Goal: Task Accomplishment & Management: Manage account settings

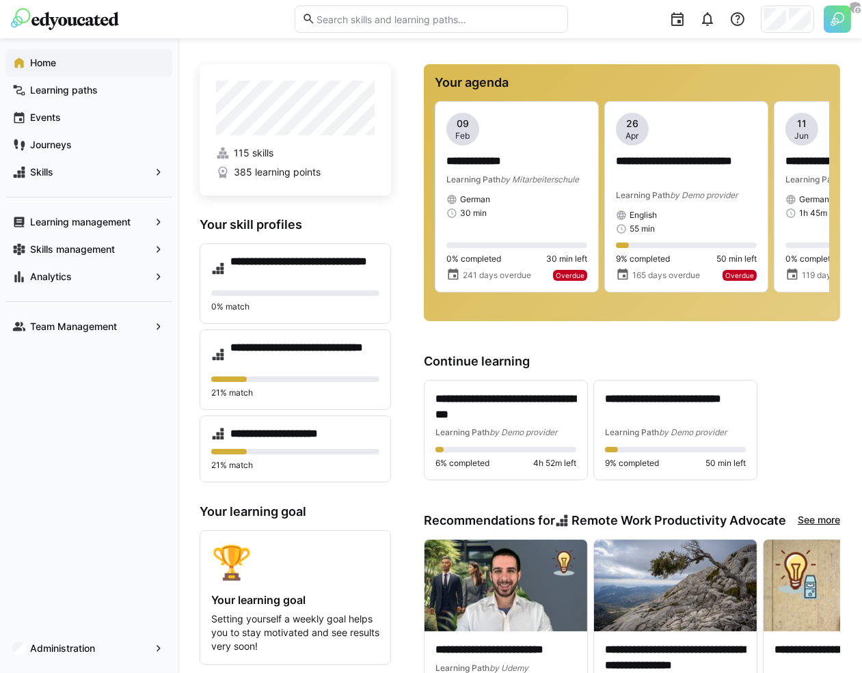
click at [787, 18] on div at bounding box center [787, 18] width 53 height 27
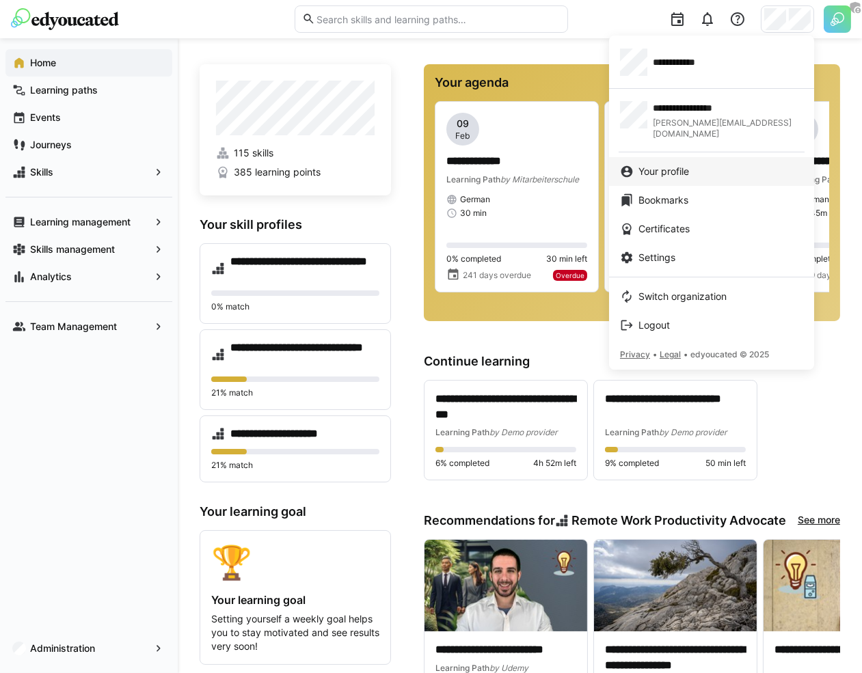
click at [685, 165] on span "Your profile" at bounding box center [663, 172] width 51 height 14
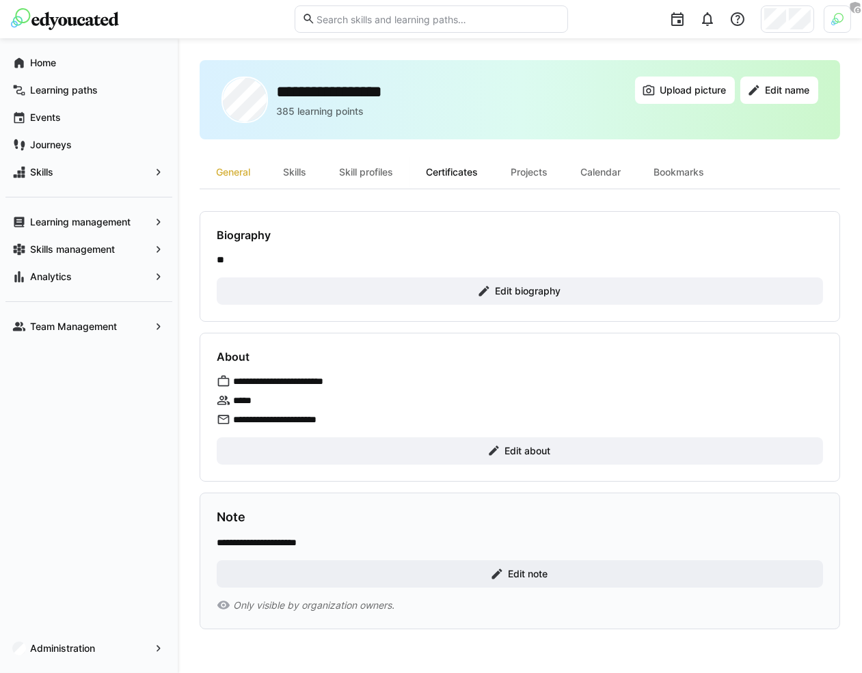
click at [462, 172] on div "Certificates" at bounding box center [451, 172] width 85 height 33
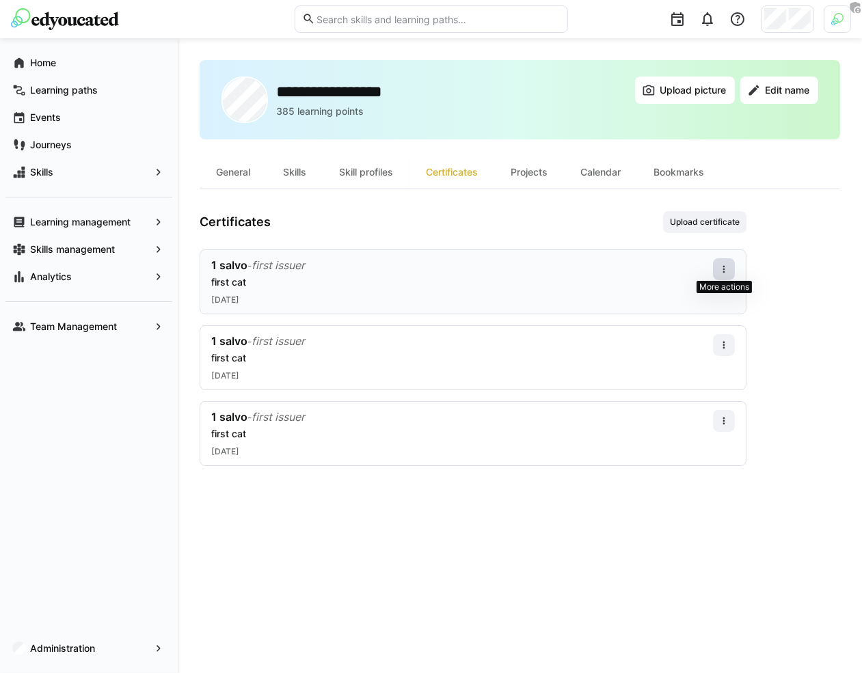
click at [727, 266] on eds-icon at bounding box center [723, 269] width 11 height 11
click at [707, 316] on div "Edit" at bounding box center [707, 326] width 55 height 27
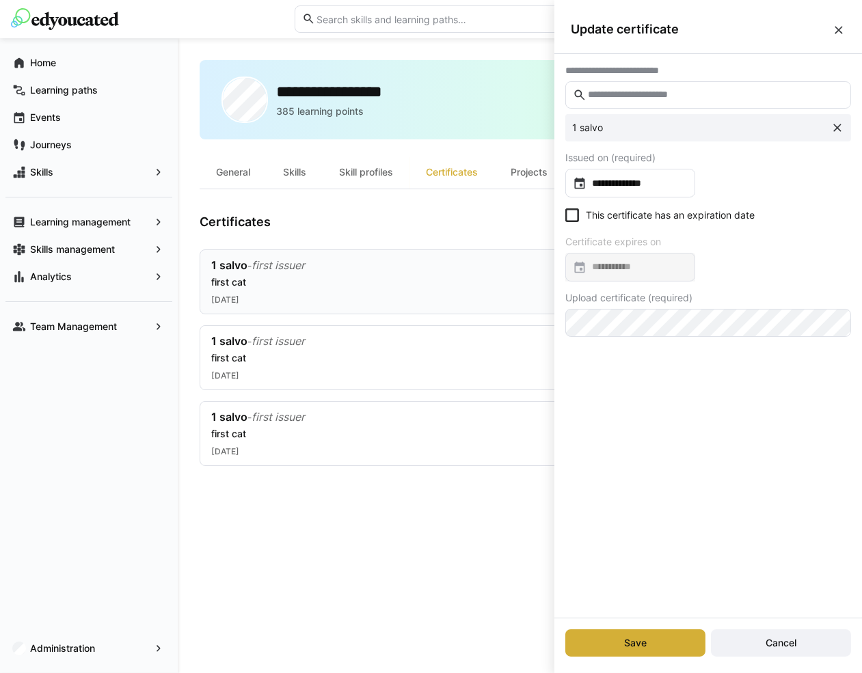
click at [625, 219] on eds-checkbox "This certificate has an expiration date" at bounding box center [659, 215] width 189 height 14
click at [625, 264] on input at bounding box center [636, 267] width 101 height 14
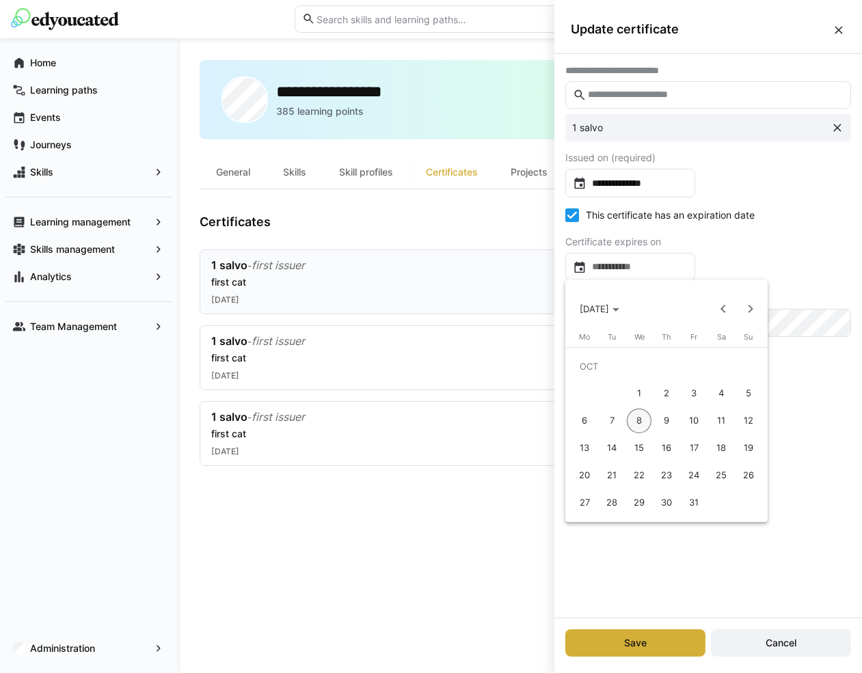
click at [639, 400] on span "1" at bounding box center [639, 393] width 25 height 25
type input "**********"
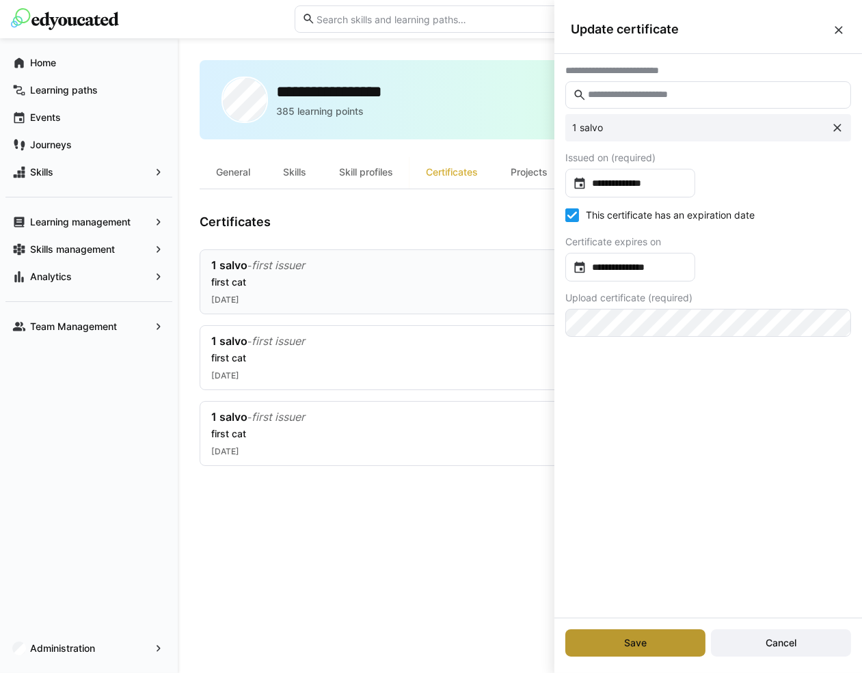
click at [639, 640] on span "Save" at bounding box center [635, 643] width 27 height 14
